Goal: Information Seeking & Learning: Learn about a topic

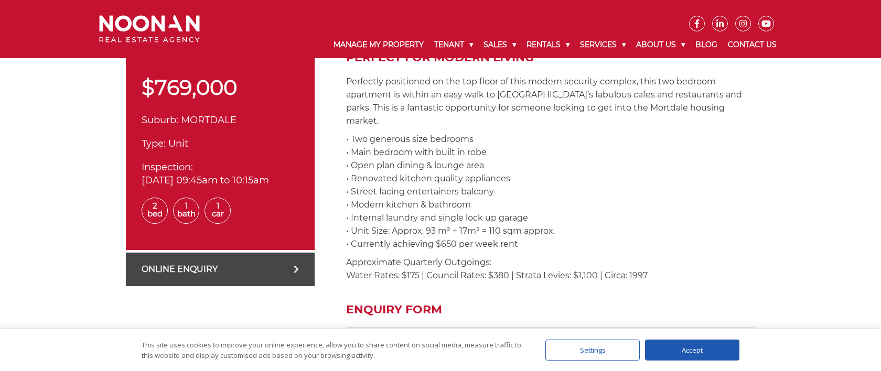
scroll to position [370, 0]
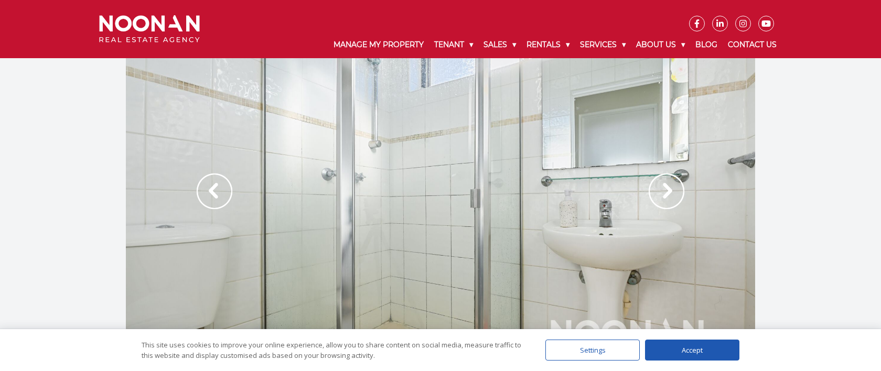
click at [665, 191] on img at bounding box center [667, 192] width 36 height 36
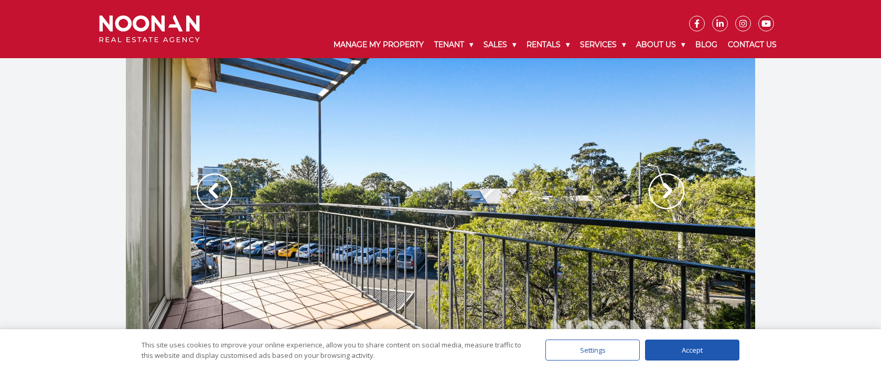
click at [665, 191] on img at bounding box center [667, 192] width 36 height 36
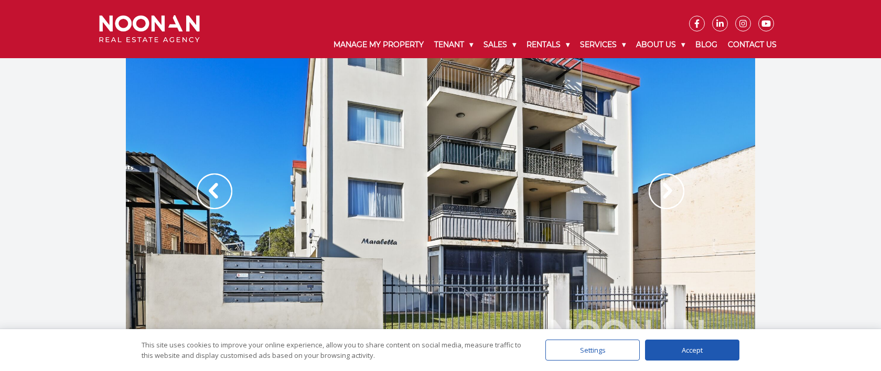
scroll to position [1, 0]
click at [665, 191] on img at bounding box center [667, 191] width 36 height 36
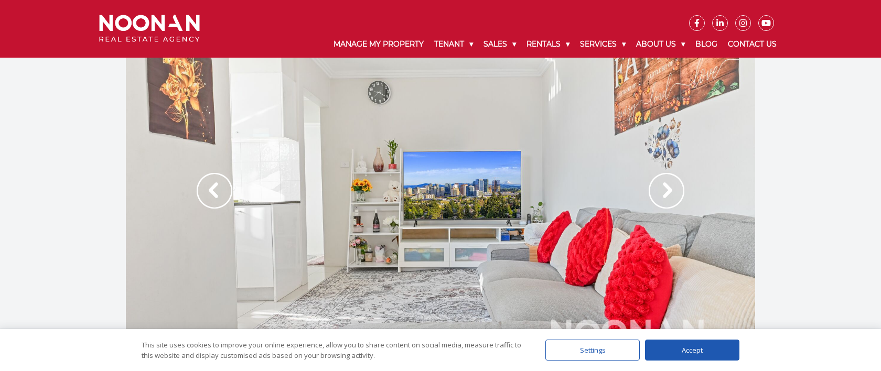
click at [665, 191] on img at bounding box center [667, 191] width 36 height 36
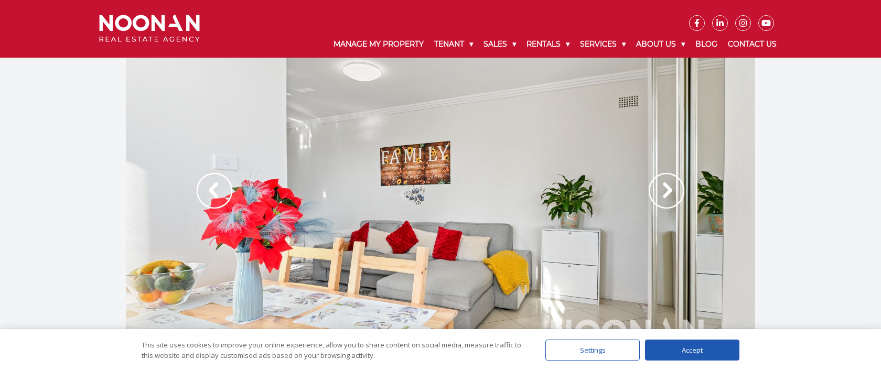
click at [665, 191] on img at bounding box center [667, 191] width 36 height 36
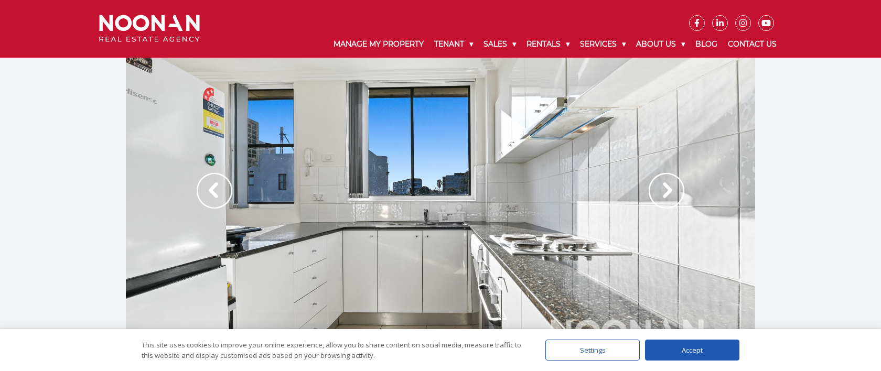
click at [665, 191] on img at bounding box center [667, 191] width 36 height 36
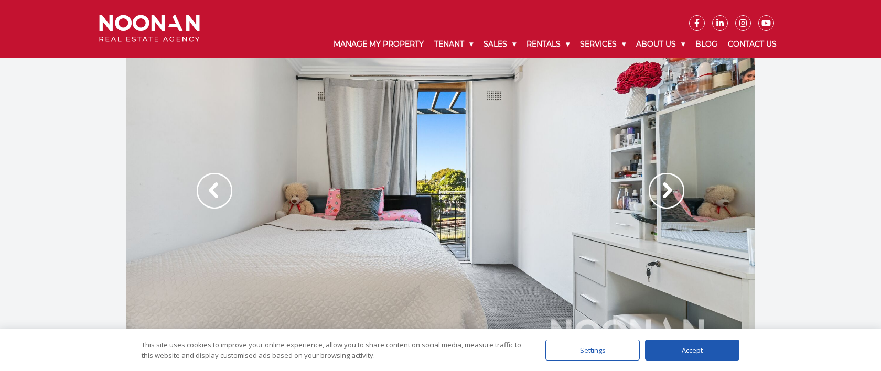
click at [665, 191] on img at bounding box center [667, 191] width 36 height 36
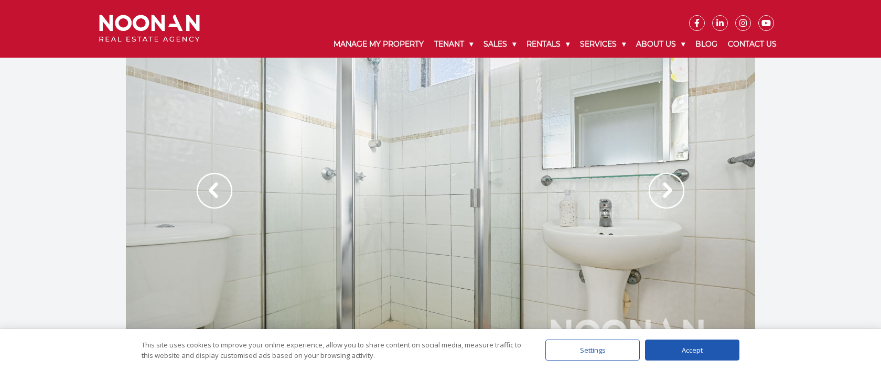
click at [665, 191] on img at bounding box center [667, 191] width 36 height 36
